Goal: Navigation & Orientation: Find specific page/section

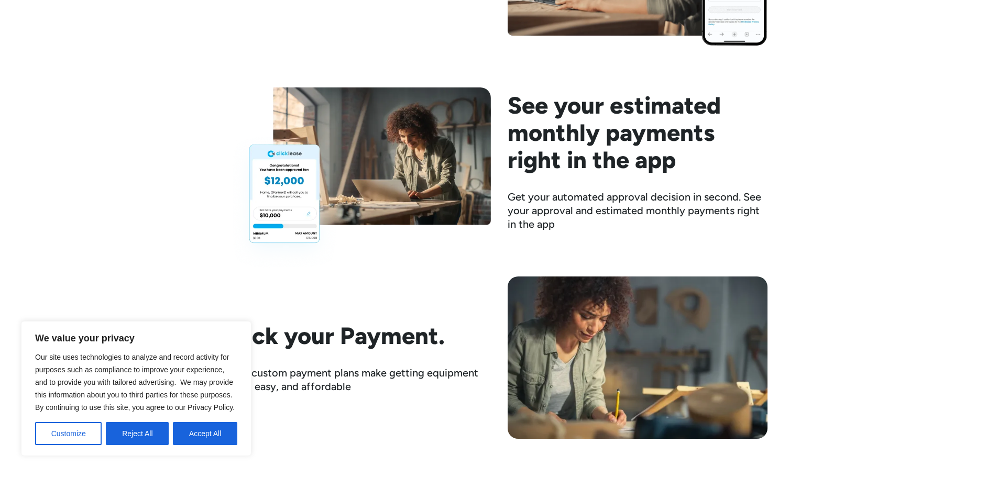
scroll to position [1485, 0]
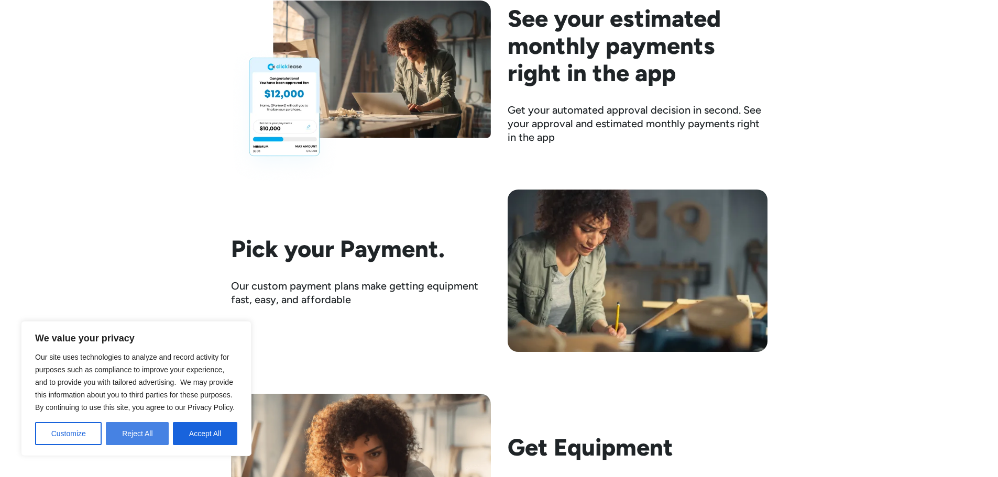
click at [145, 432] on button "Reject All" at bounding box center [137, 433] width 63 height 23
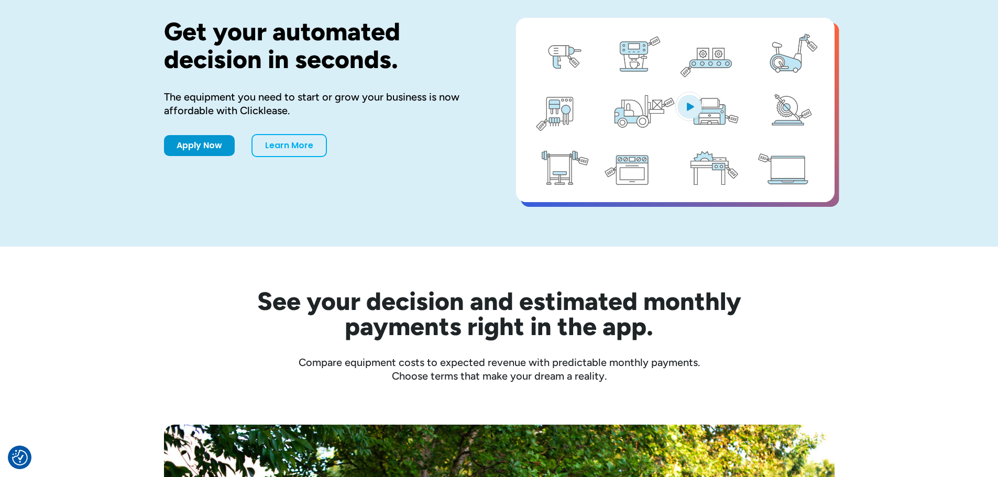
scroll to position [0, 0]
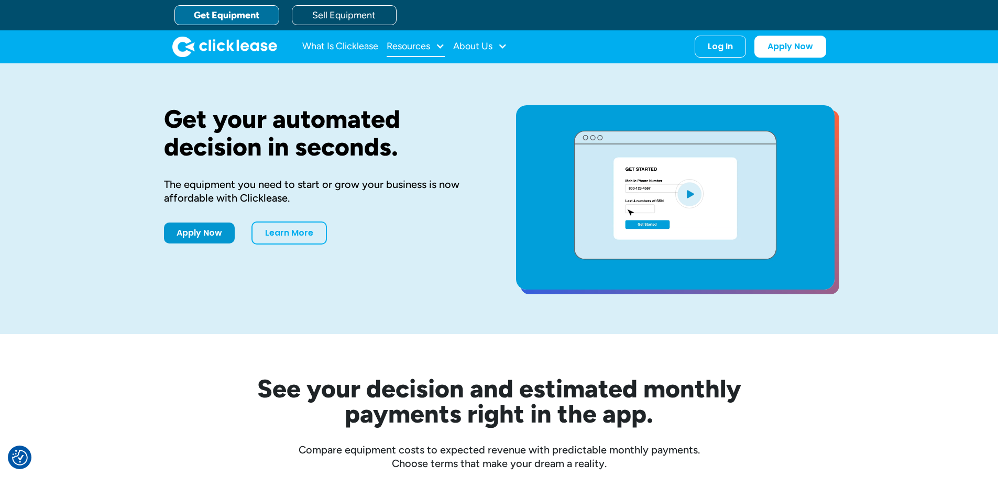
click at [421, 46] on div "Resources" at bounding box center [408, 46] width 43 height 0
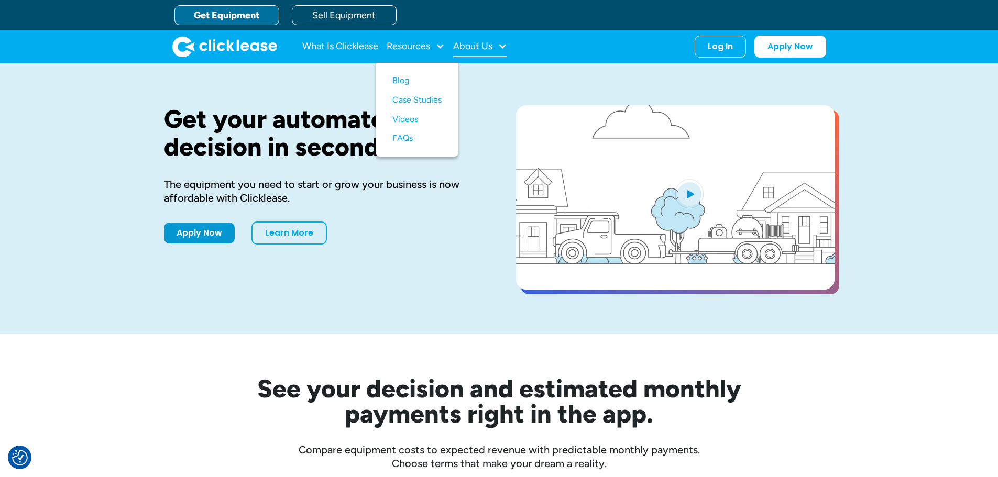
click at [475, 46] on div "About Us" at bounding box center [472, 46] width 39 height 0
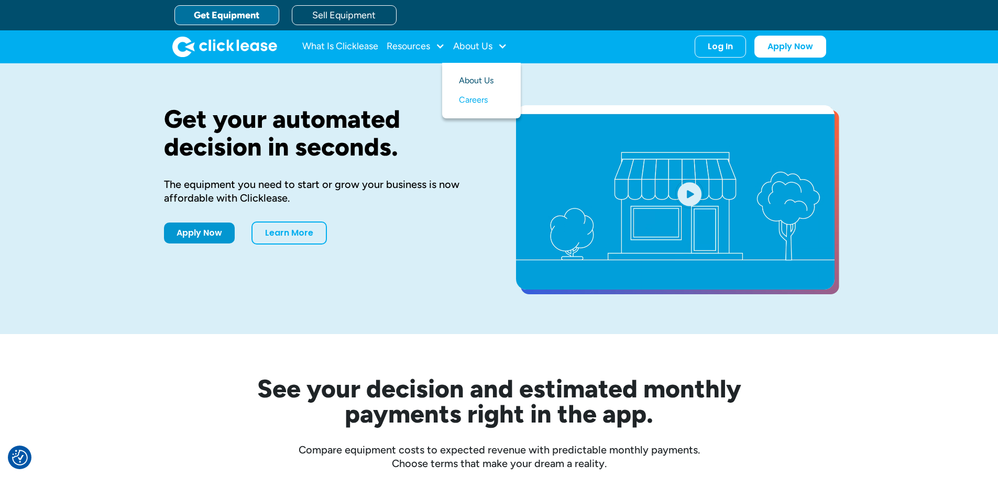
click at [480, 82] on link "About Us" at bounding box center [481, 80] width 45 height 19
